Goal: Transaction & Acquisition: Purchase product/service

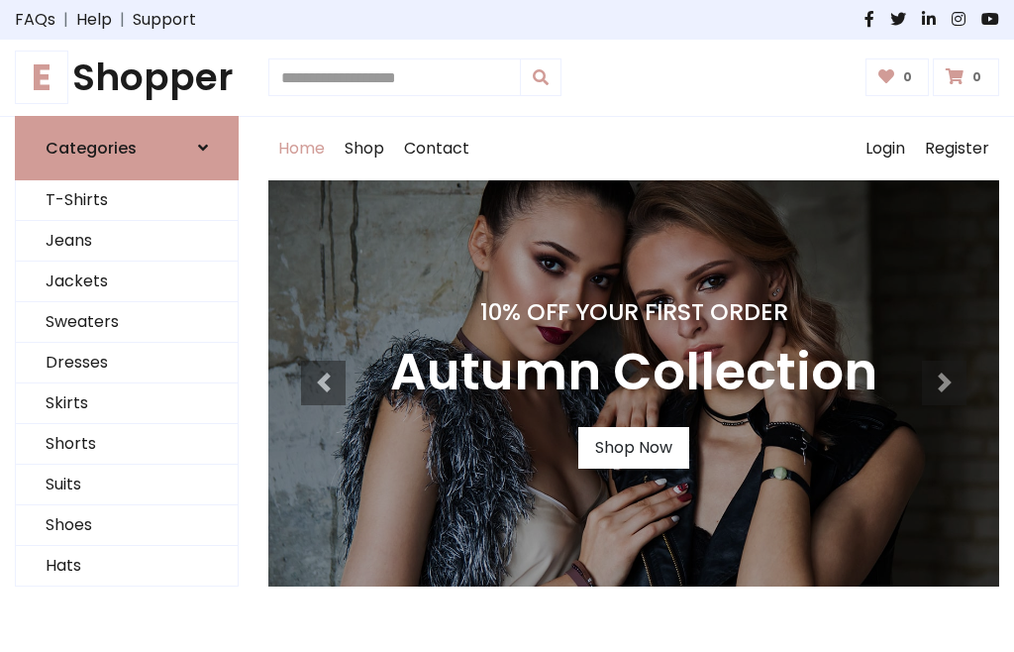
click at [507, 326] on h4 "10% Off Your First Order" at bounding box center [633, 312] width 487 height 28
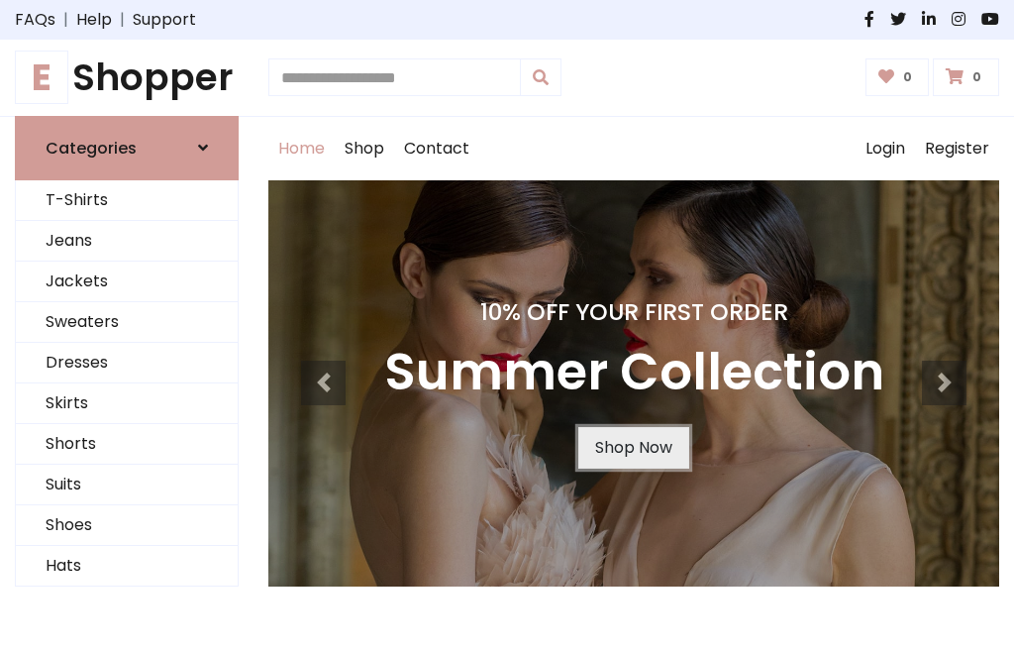
click at [633, 447] on link "Shop Now" at bounding box center [634, 448] width 111 height 42
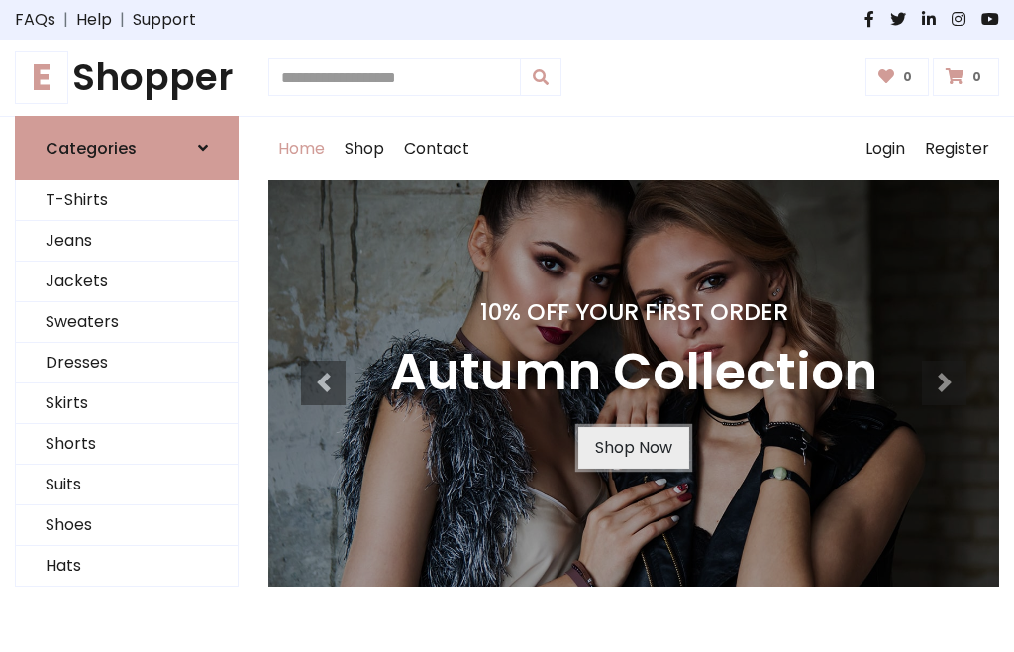
click at [633, 447] on link "Shop Now" at bounding box center [634, 448] width 111 height 42
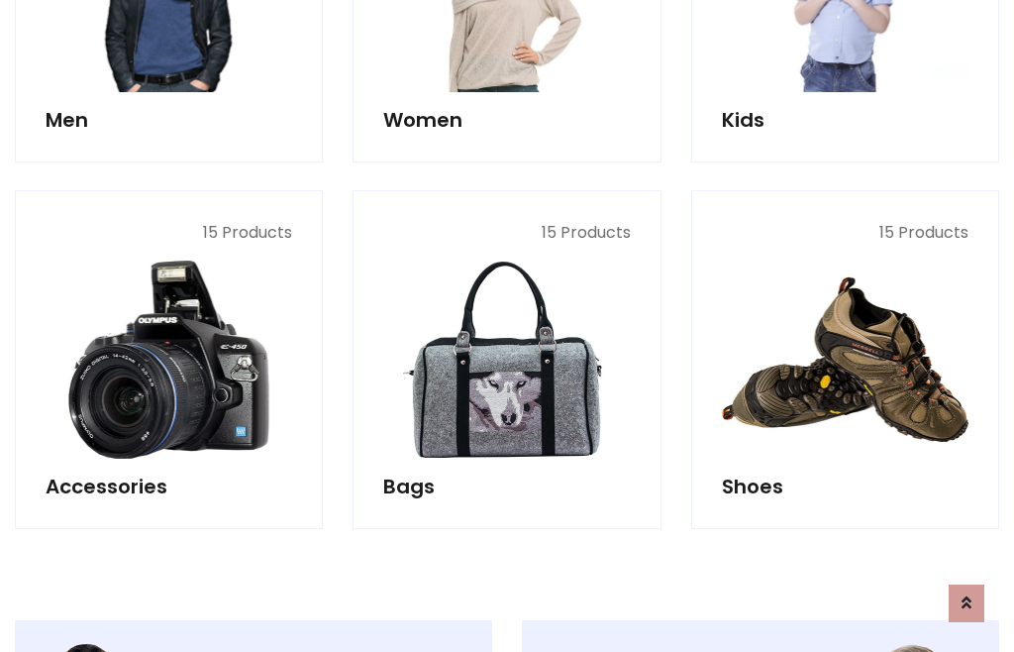
scroll to position [1975, 0]
